Goal: Find specific page/section: Find specific page/section

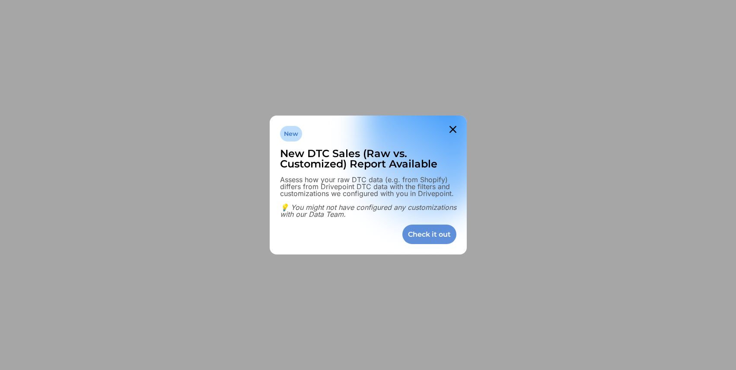
click at [451, 233] on div "Check it out" at bounding box center [430, 233] width 54 height 19
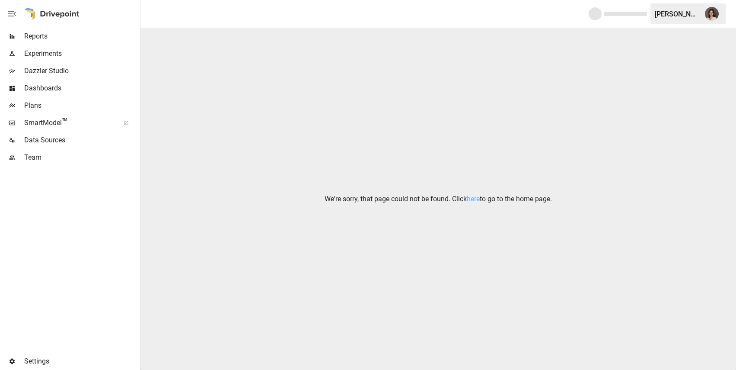
click at [86, 35] on span "Reports" at bounding box center [81, 36] width 114 height 10
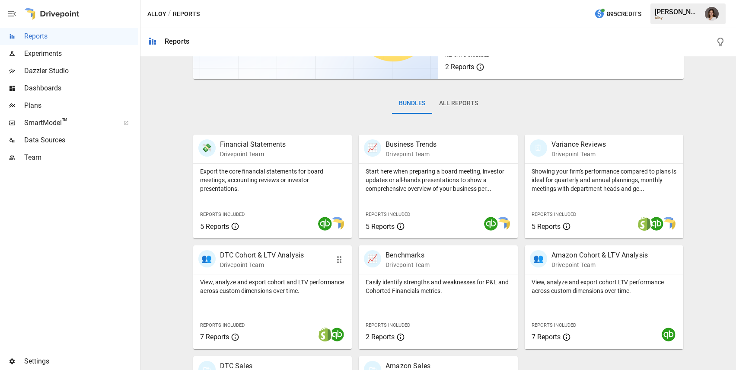
scroll to position [190, 0]
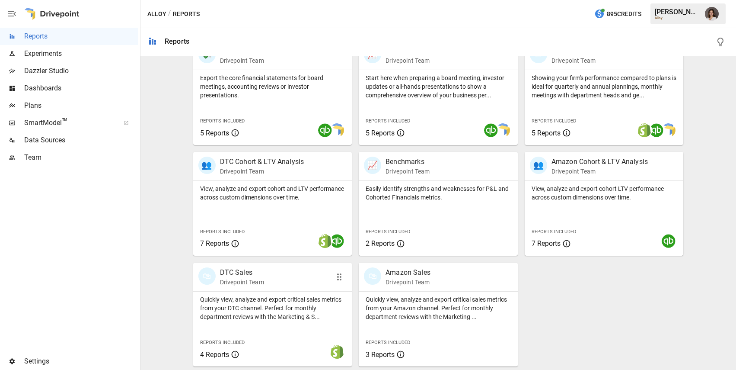
click at [283, 303] on p "Quickly view, analyze and export critical sales metrics from your DTC channel. …" at bounding box center [272, 308] width 145 height 26
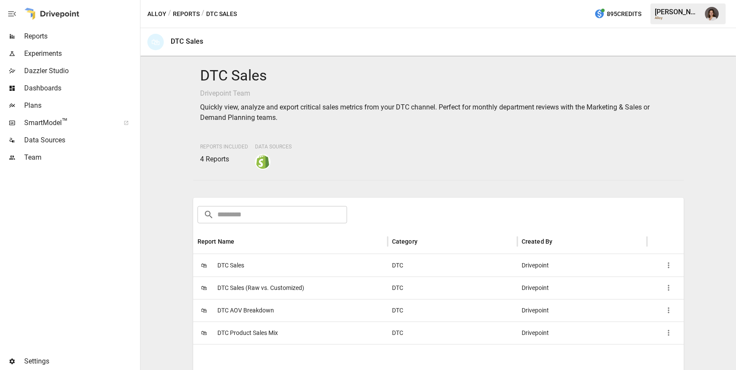
click at [61, 38] on span "Reports" at bounding box center [81, 36] width 114 height 10
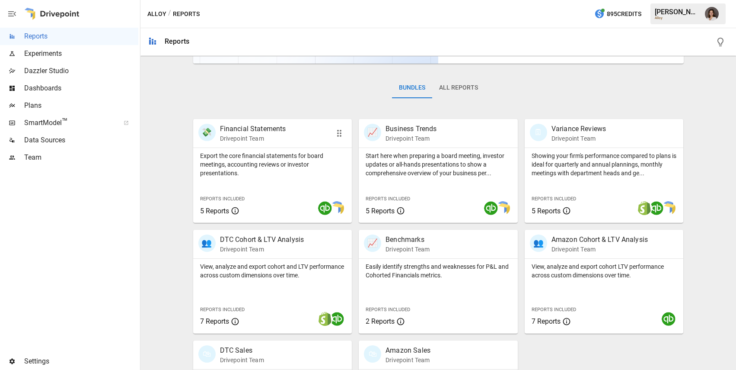
scroll to position [190, 0]
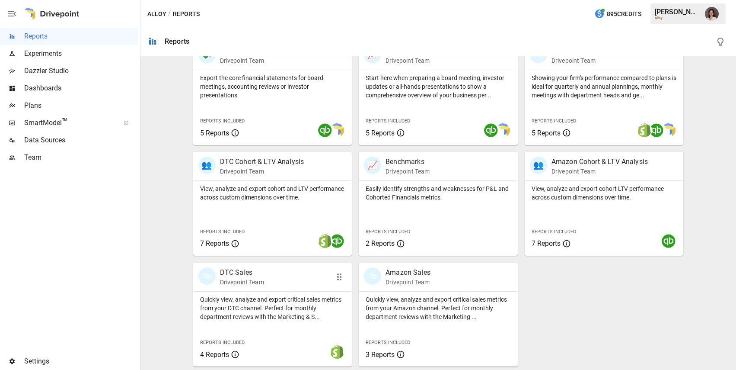
click at [307, 291] on div at bounding box center [272, 291] width 159 height 0
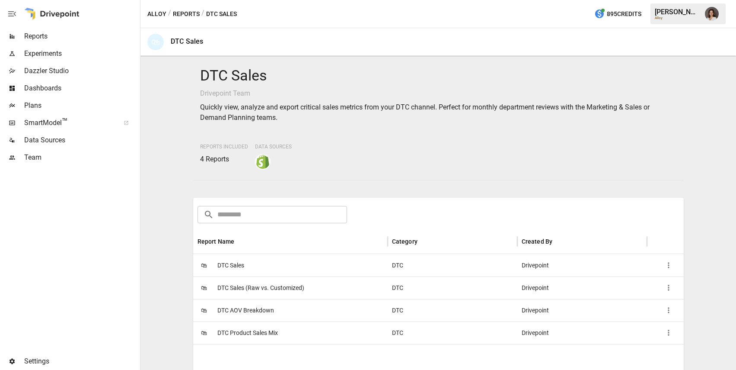
click at [63, 37] on span "Reports" at bounding box center [81, 36] width 114 height 10
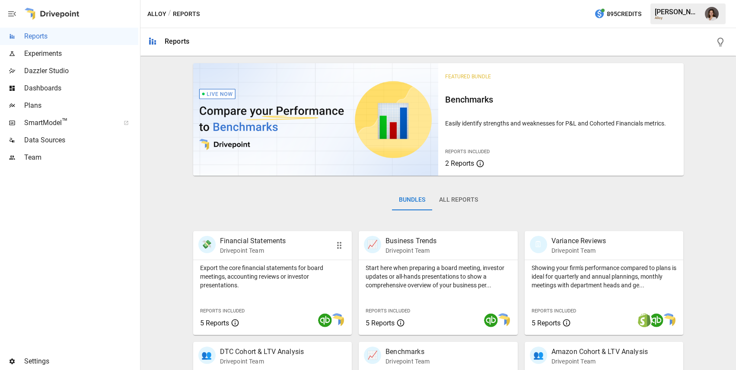
scroll to position [190, 0]
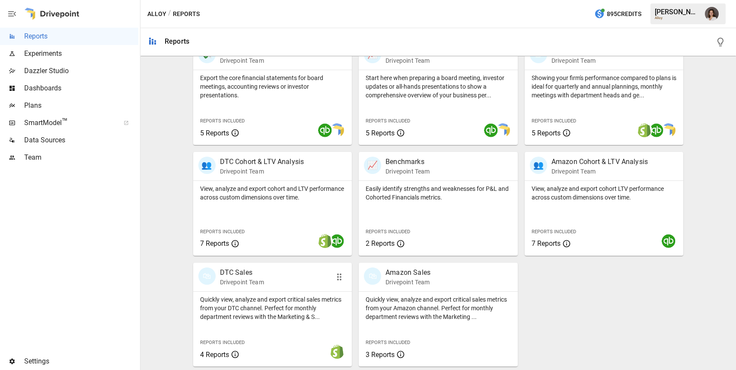
click at [256, 297] on p "Quickly view, analyze and export critical sales metrics from your DTC channel. …" at bounding box center [272, 308] width 145 height 26
